Goal: Check status

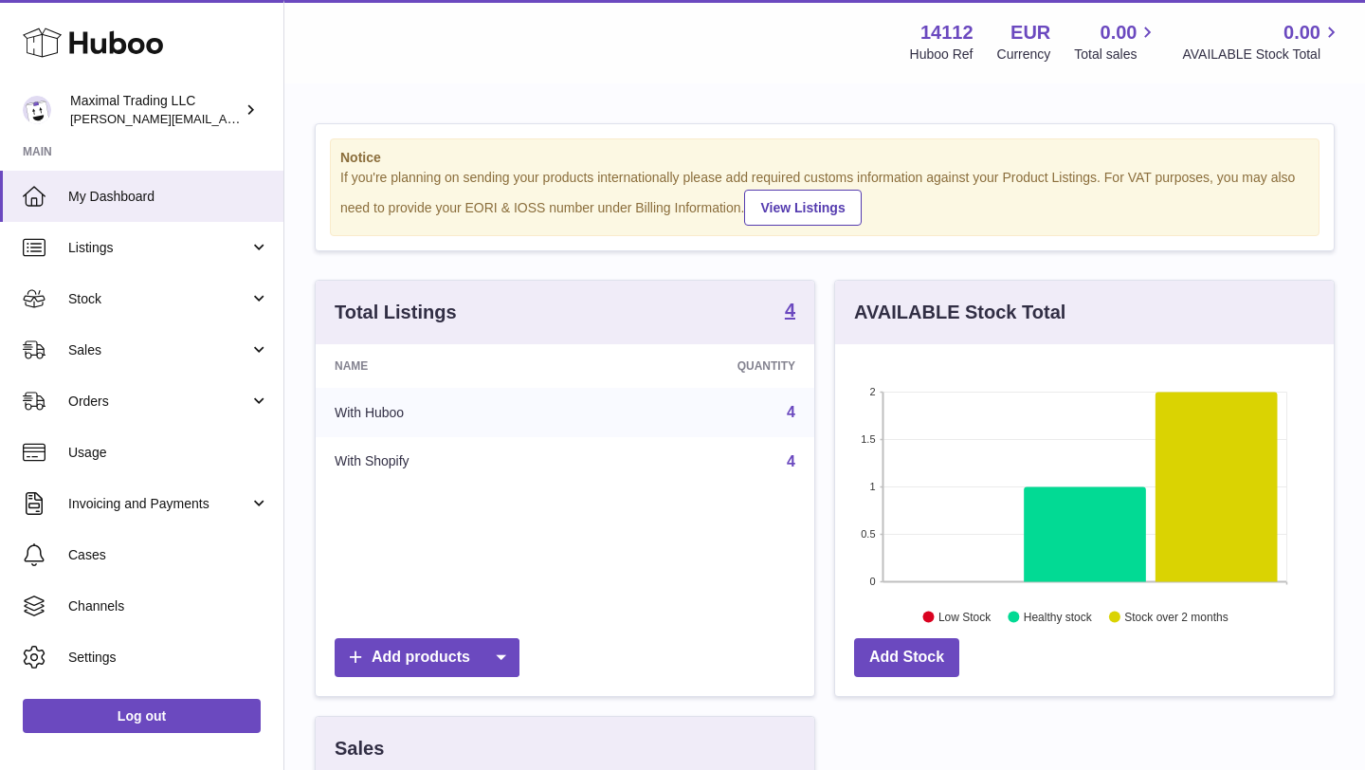
scroll to position [296, 499]
click at [133, 351] on span "Sales" at bounding box center [158, 350] width 181 height 18
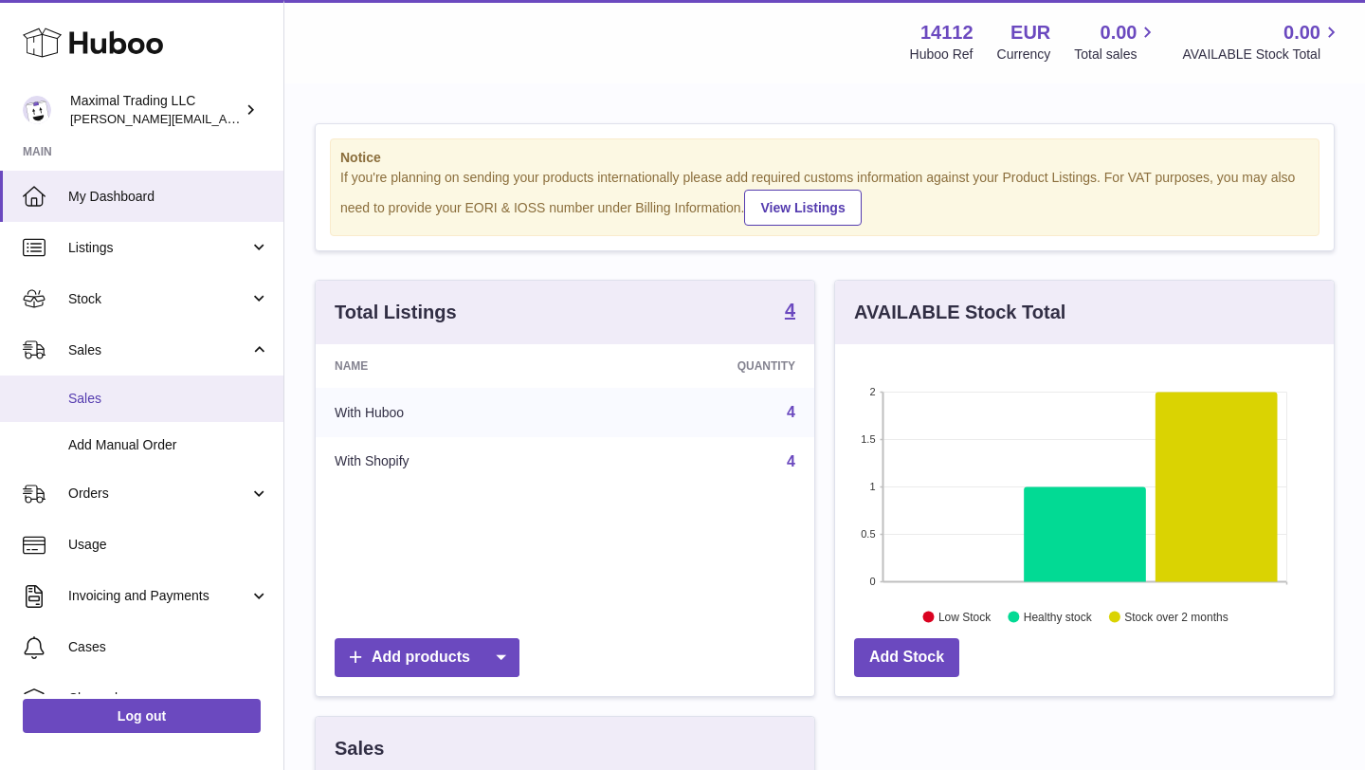
click at [128, 397] on span "Sales" at bounding box center [168, 399] width 201 height 18
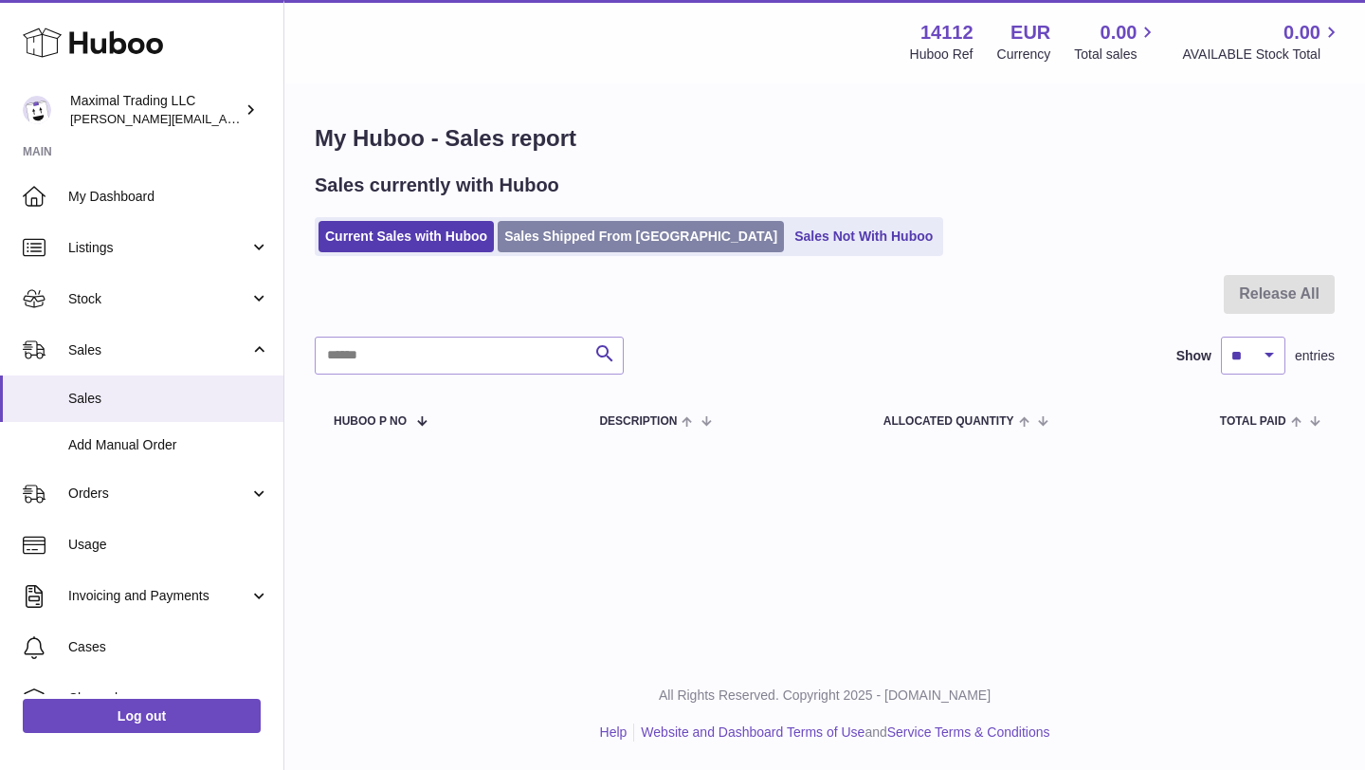
click at [609, 236] on link "Sales Shipped From [GEOGRAPHIC_DATA]" at bounding box center [641, 236] width 286 height 31
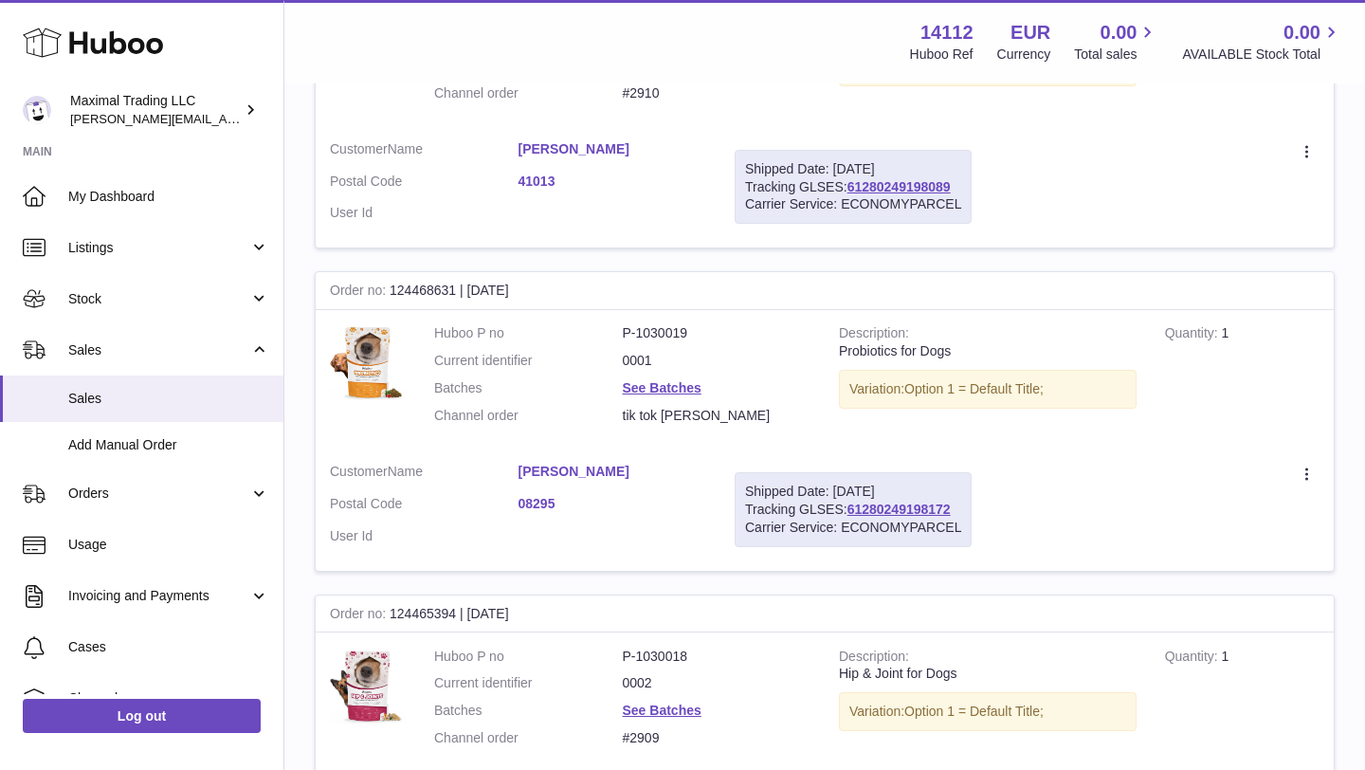
scroll to position [474, 0]
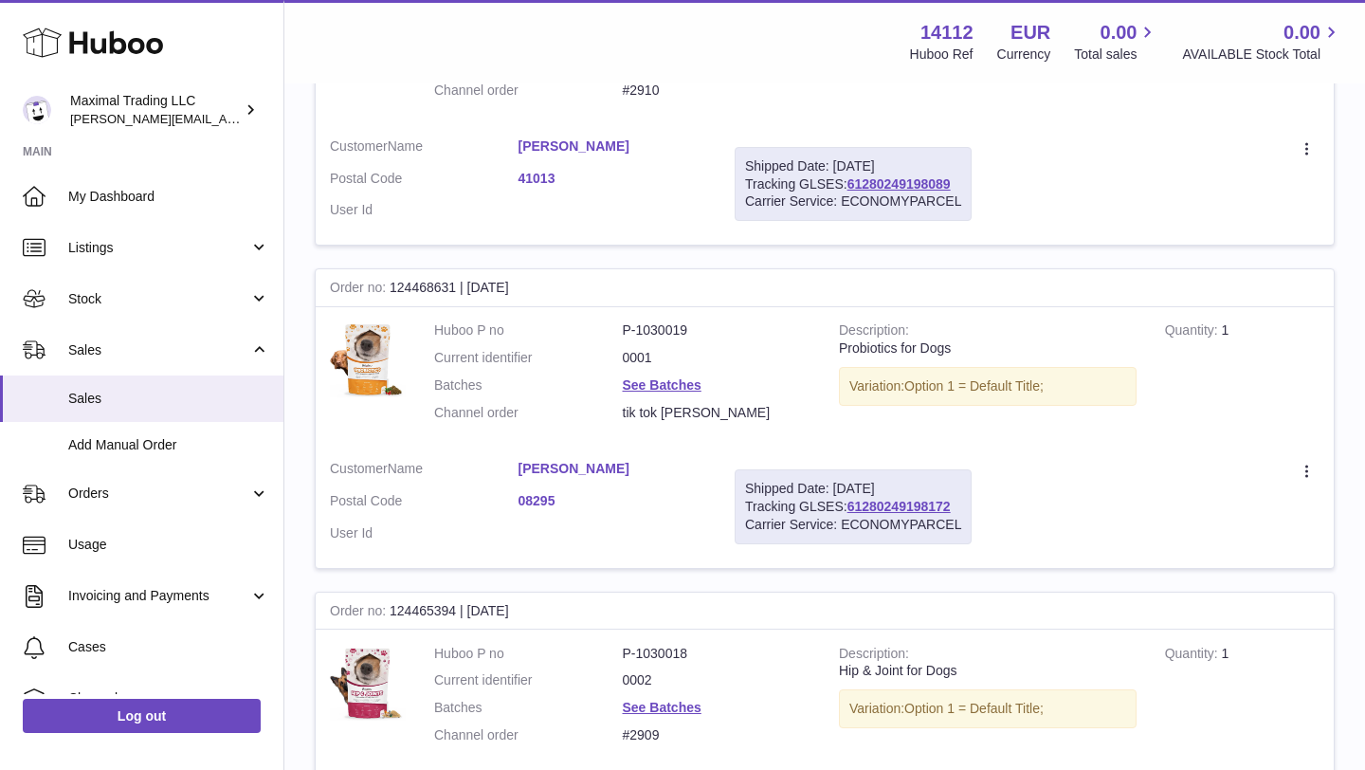
drag, startPoint x: 847, startPoint y: 508, endPoint x: 963, endPoint y: 503, distance: 116.7
click at [963, 503] on div "Shipped Date: 11th Sep 2025 Tracking GLSES: 61280249198172 Carrier Service: ECO…" at bounding box center [853, 506] width 237 height 75
copy div "61280249198172"
